Goal: Transaction & Acquisition: Download file/media

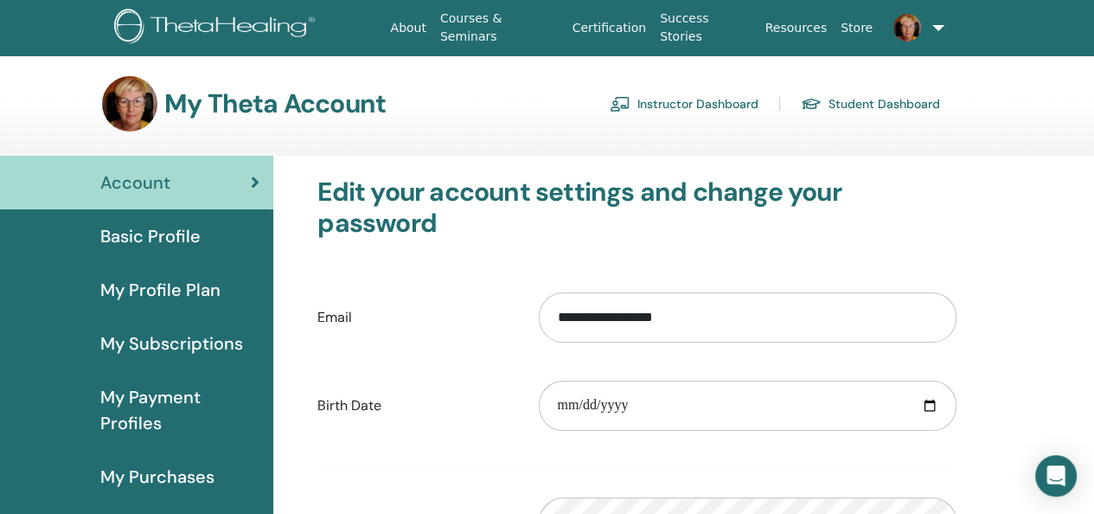
click at [668, 101] on link "Instructor Dashboard" at bounding box center [684, 104] width 149 height 28
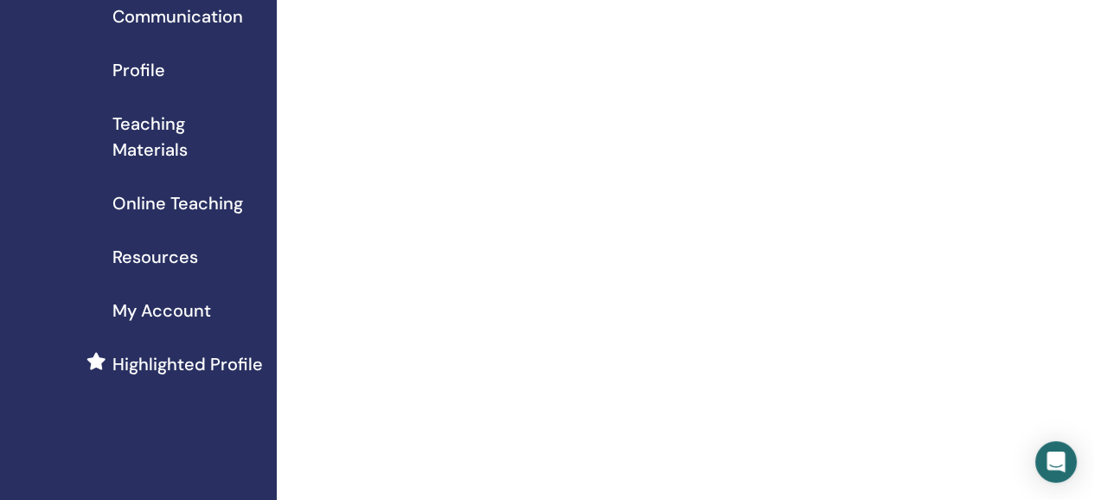
scroll to position [86, 0]
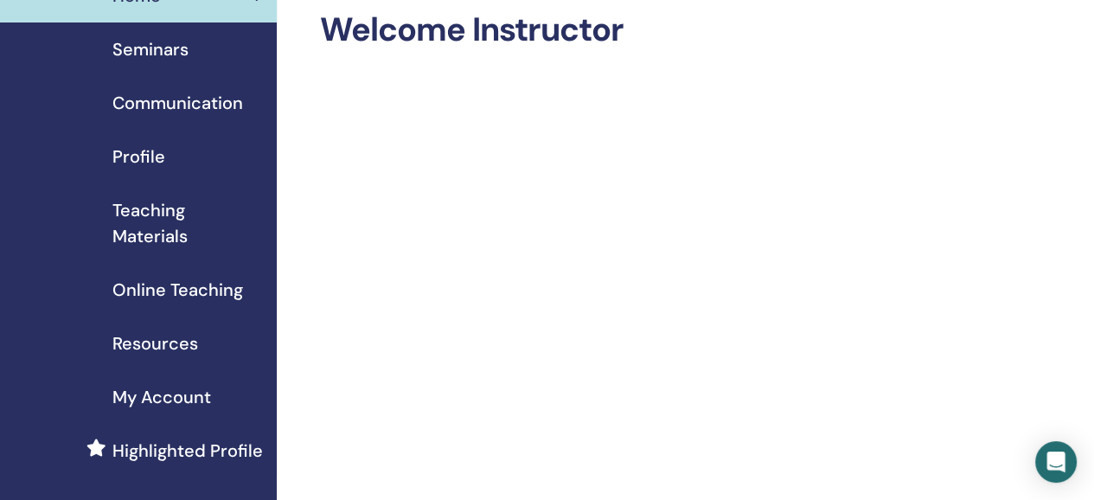
click at [170, 392] on span "My Account" at bounding box center [161, 397] width 99 height 26
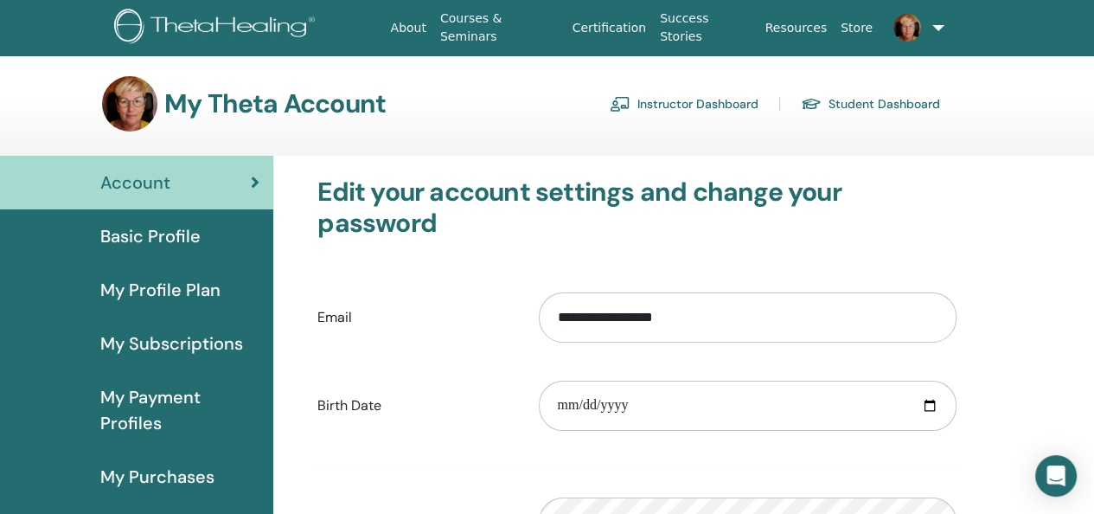
click at [716, 101] on link "Instructor Dashboard" at bounding box center [684, 104] width 149 height 28
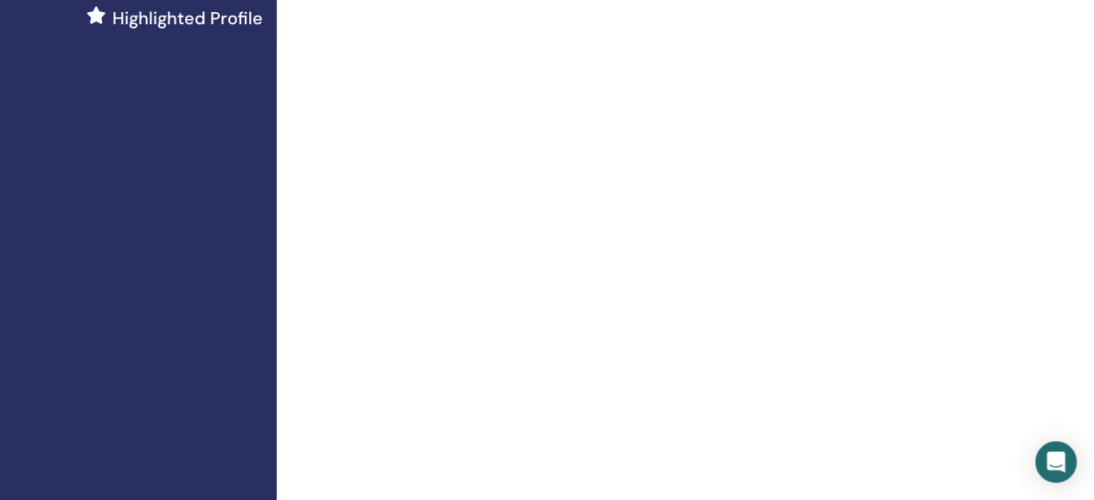
scroll to position [86, 0]
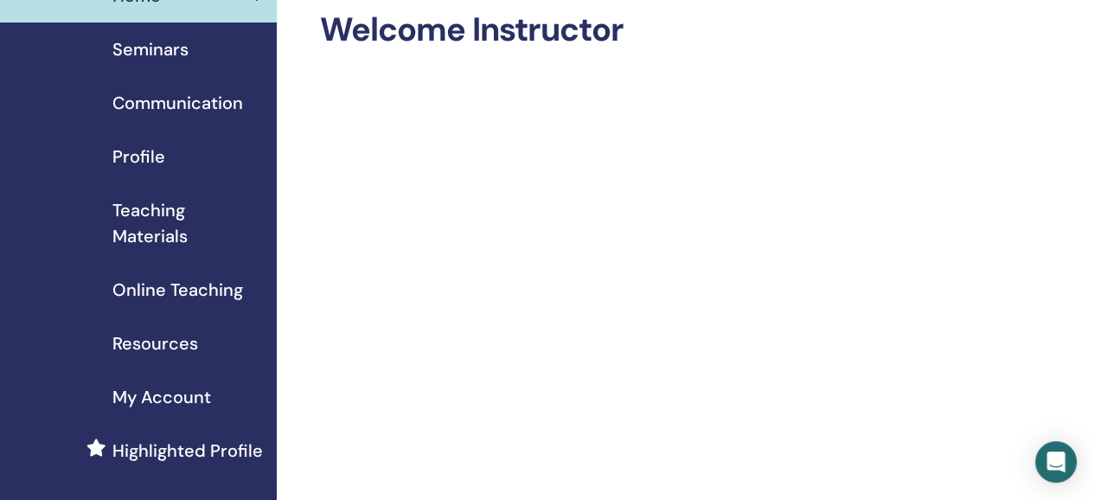
click at [145, 153] on span "Profile" at bounding box center [138, 157] width 53 height 26
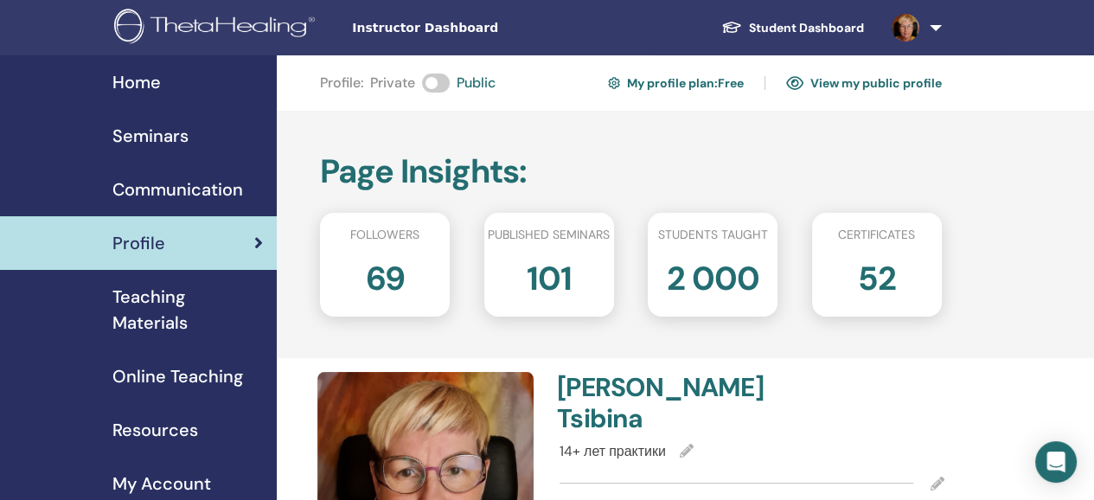
click at [186, 184] on span "Communication" at bounding box center [177, 189] width 131 height 26
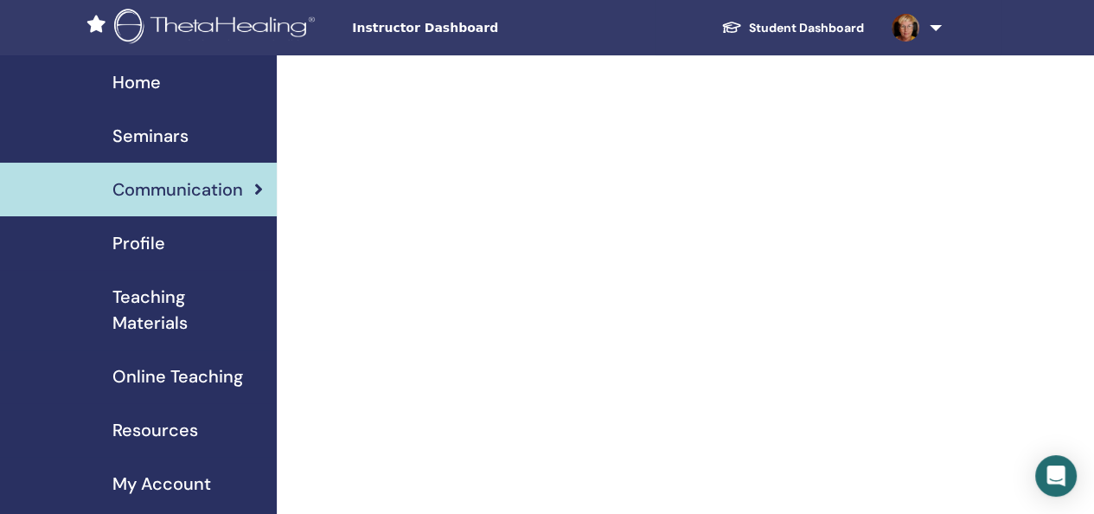
click at [144, 78] on span "Home" at bounding box center [136, 82] width 48 height 26
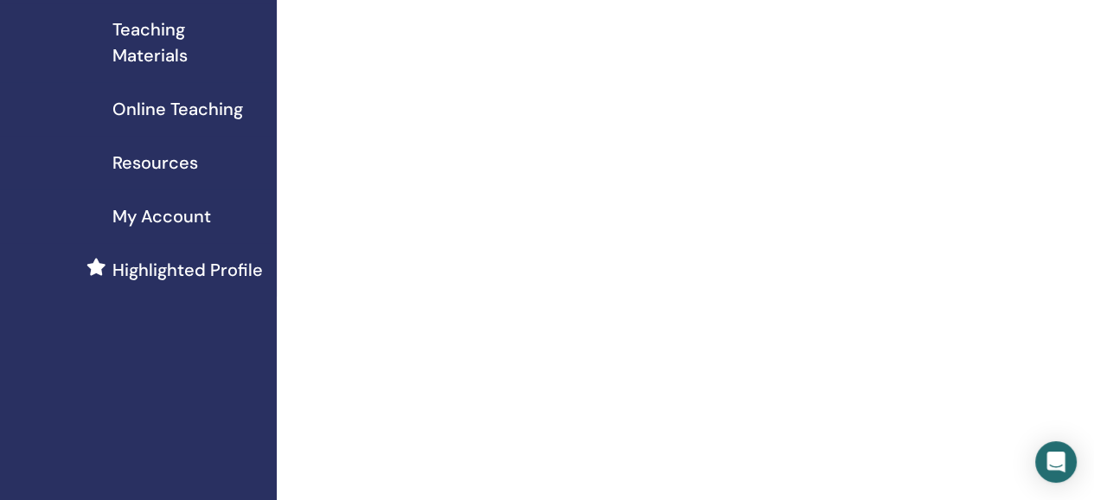
scroll to position [173, 0]
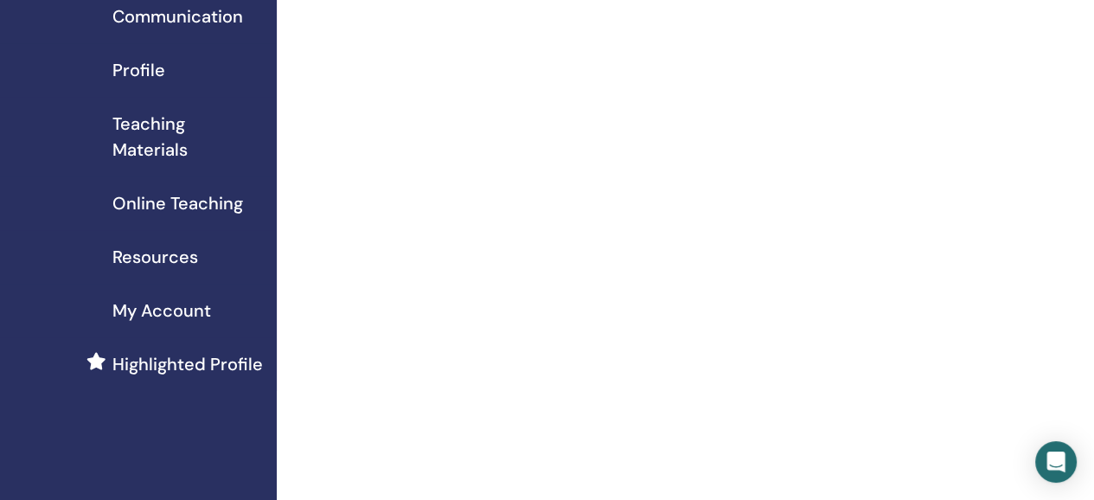
click at [170, 311] on span "My Account" at bounding box center [161, 311] width 99 height 26
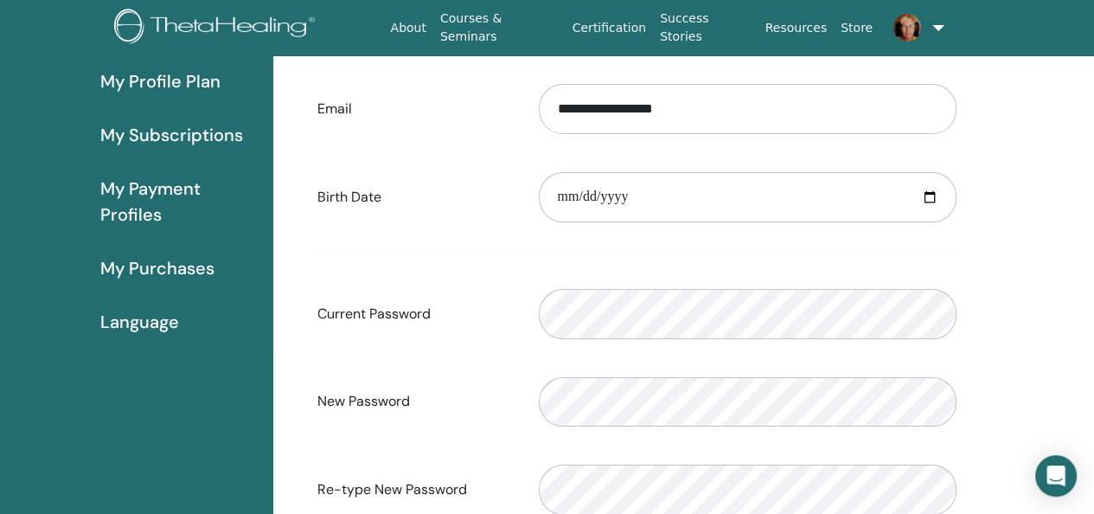
scroll to position [211, 0]
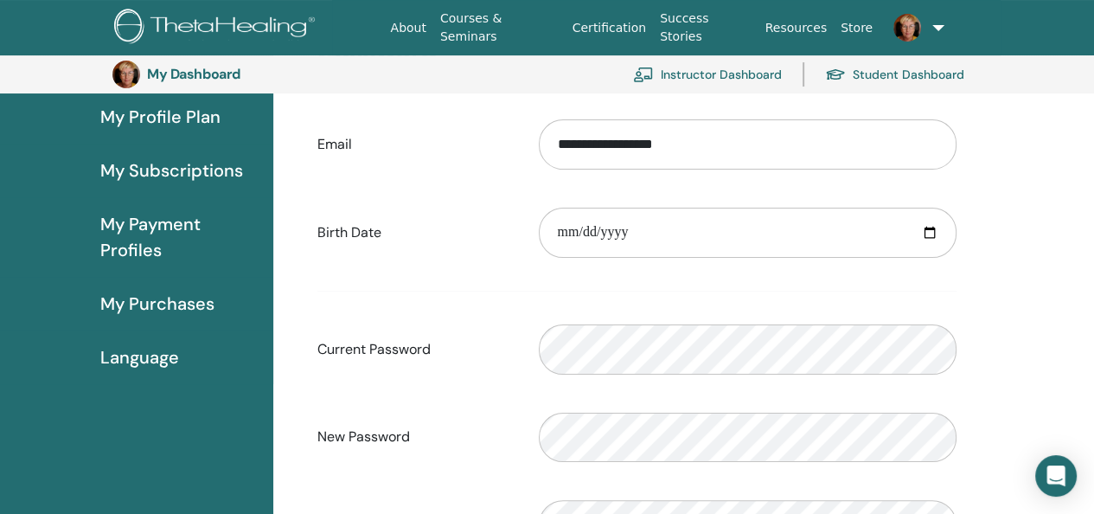
click at [151, 305] on span "My Purchases" at bounding box center [157, 304] width 114 height 26
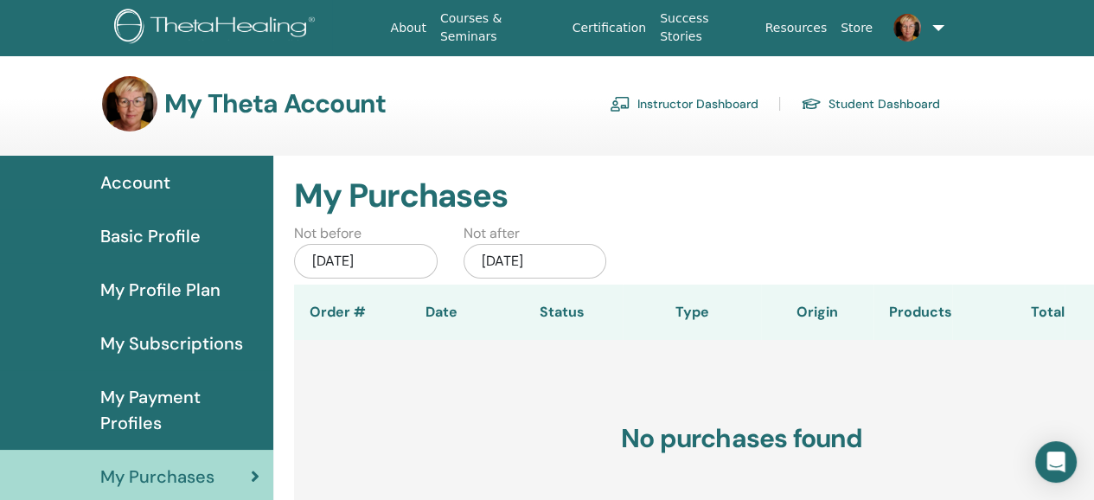
click at [858, 100] on link "Student Dashboard" at bounding box center [870, 104] width 139 height 28
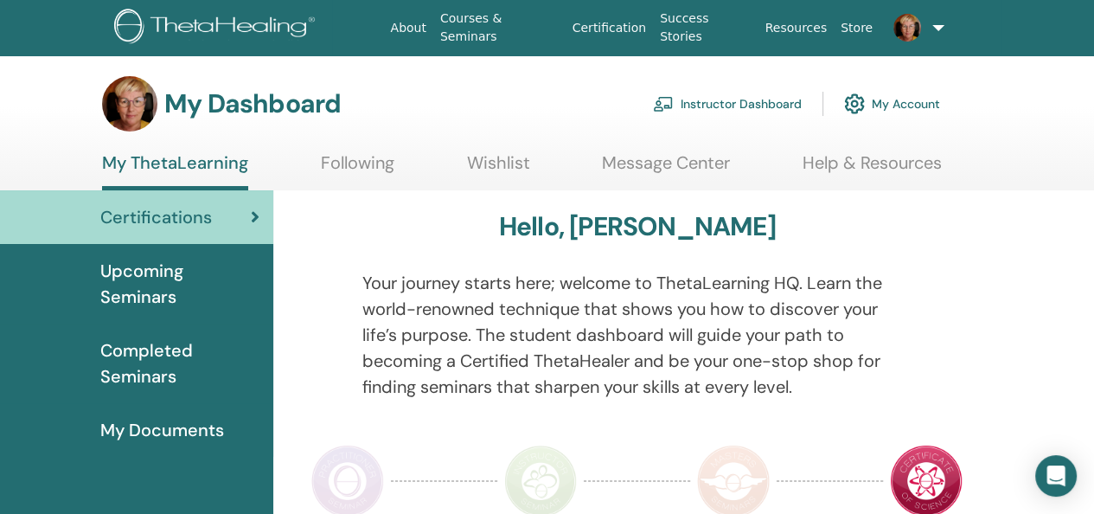
click at [133, 356] on span "Completed Seminars" at bounding box center [179, 363] width 159 height 52
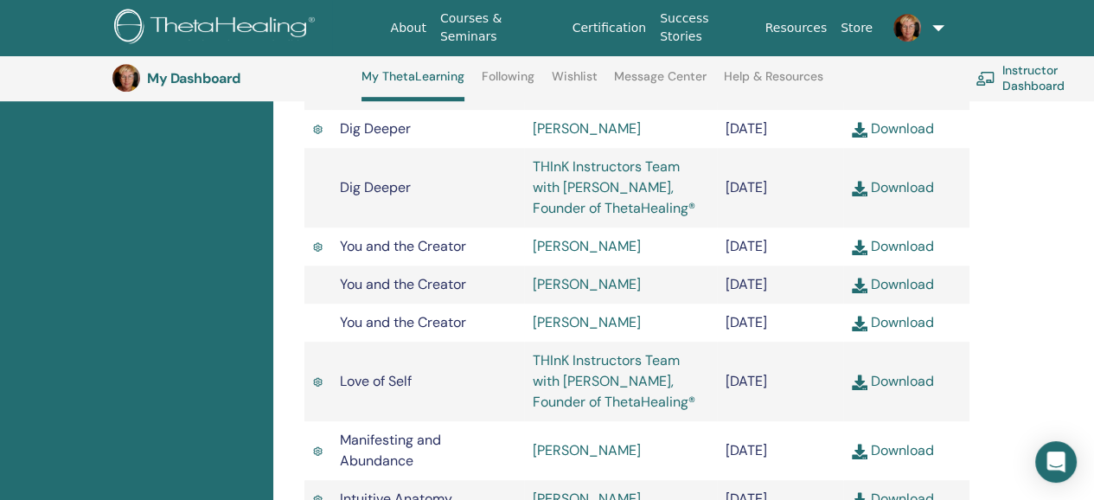
scroll to position [996, 0]
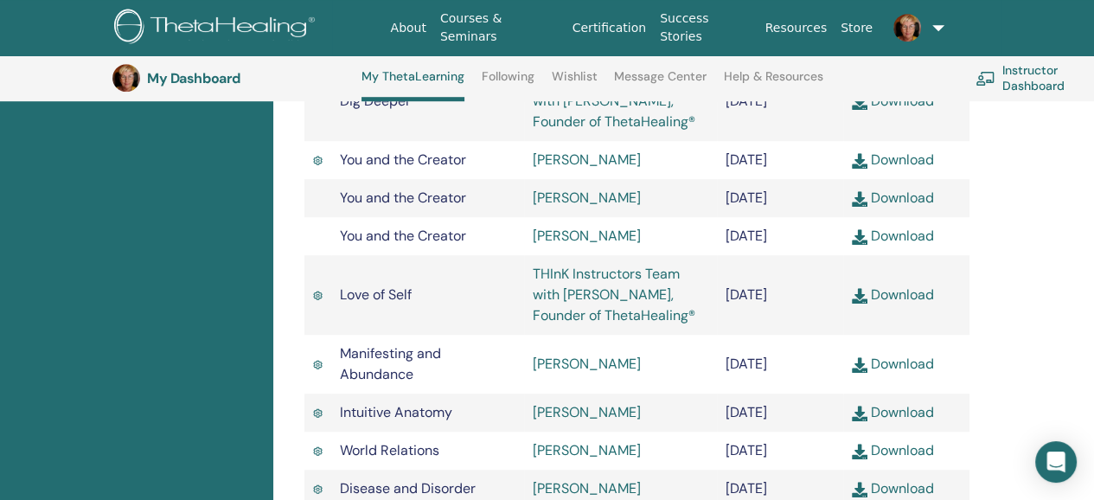
click at [913, 304] on link "Download" at bounding box center [893, 294] width 82 height 18
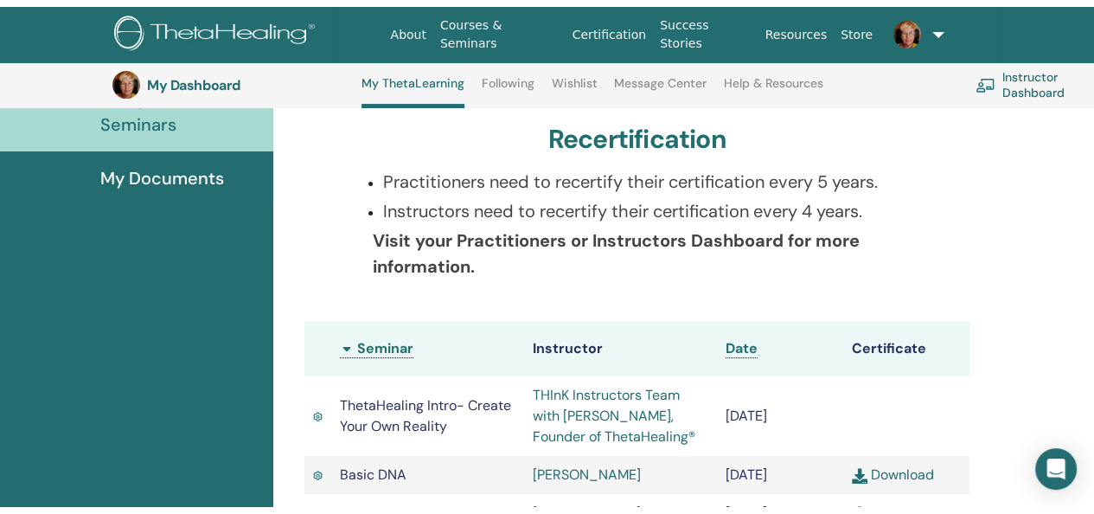
scroll to position [0, 0]
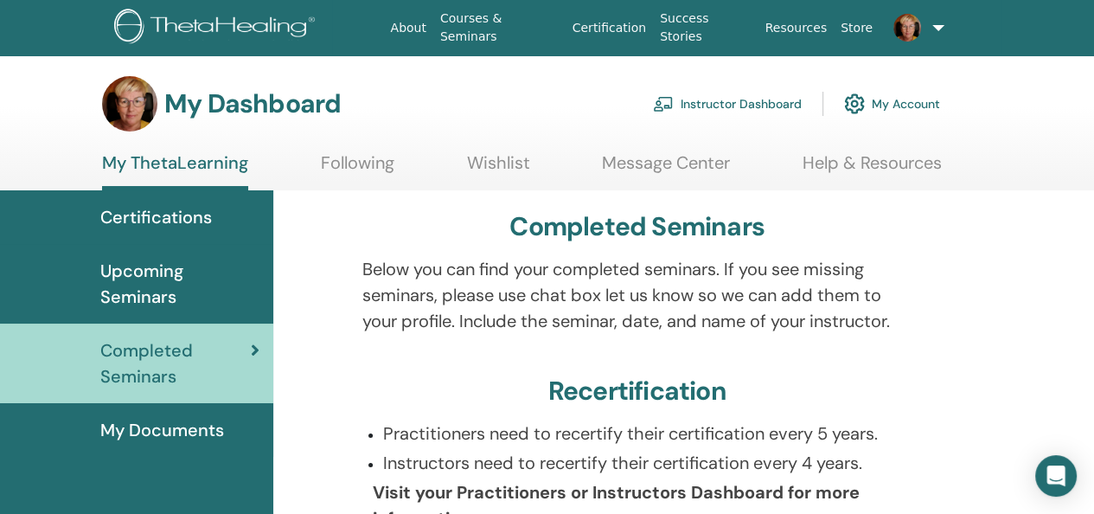
click at [181, 426] on span "My Documents" at bounding box center [162, 430] width 124 height 26
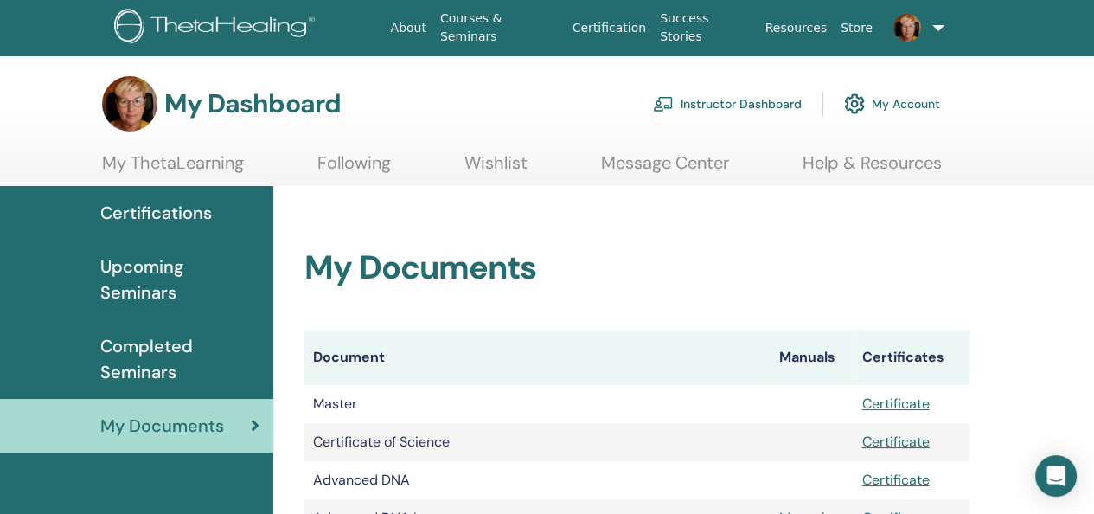
scroll to position [86, 0]
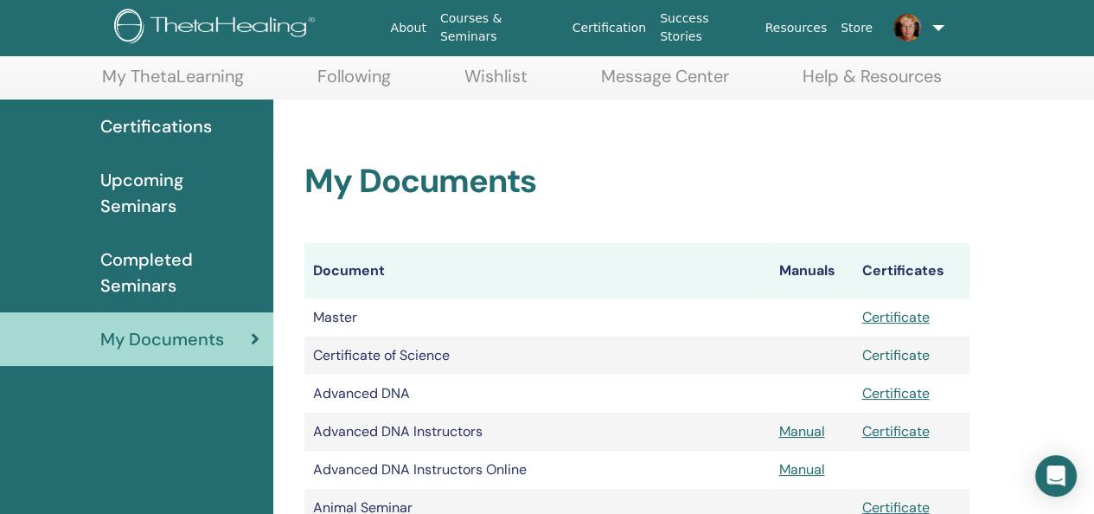
click at [894, 355] on link "Certificate" at bounding box center [895, 355] width 67 height 18
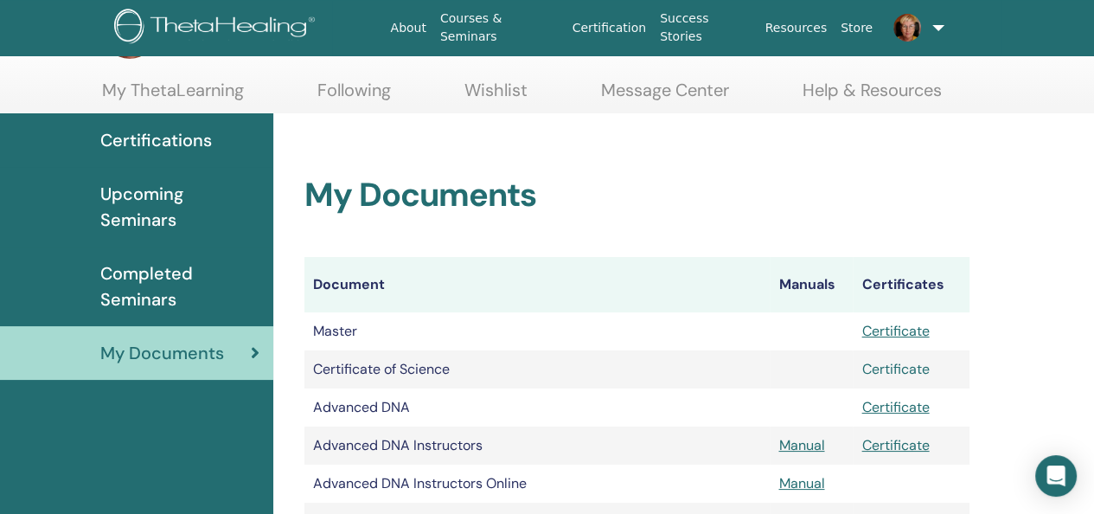
scroll to position [0, 0]
